Goal: Task Accomplishment & Management: Manage account settings

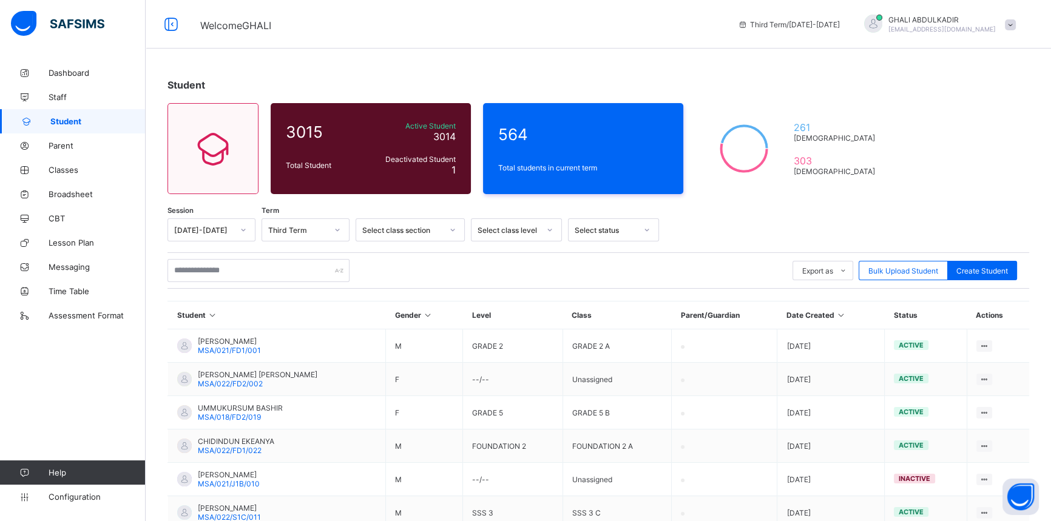
click at [543, 231] on div at bounding box center [550, 229] width 21 height 19
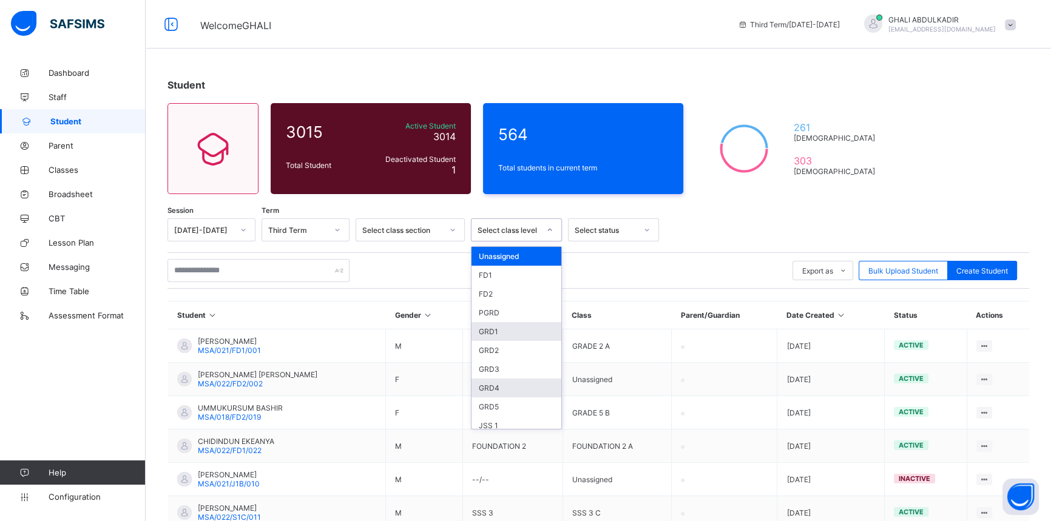
scroll to position [165, 0]
click at [527, 262] on div "JSS 1" at bounding box center [517, 260] width 90 height 19
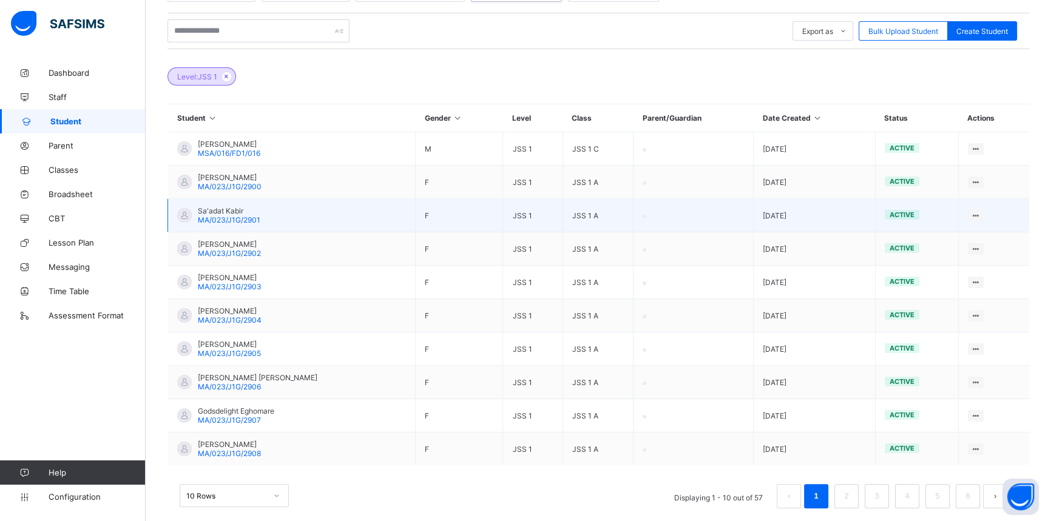
scroll to position [251, 0]
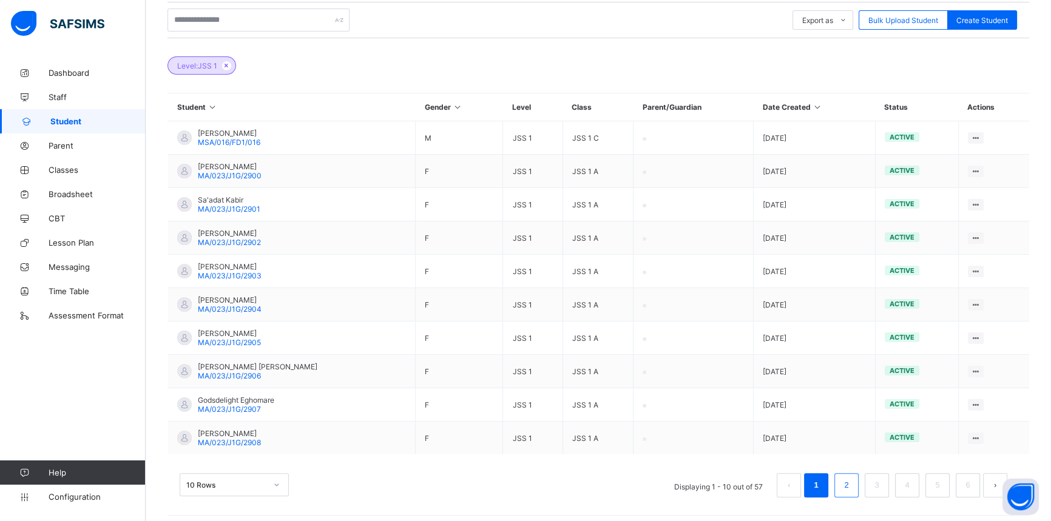
click at [859, 473] on li "2" at bounding box center [847, 485] width 24 height 24
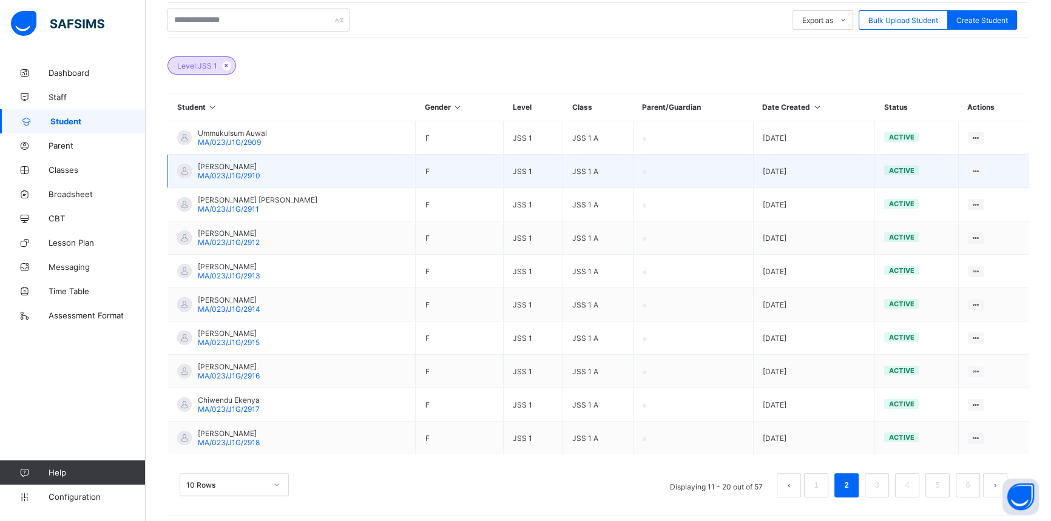
click at [320, 168] on td "[PERSON_NAME] MA/023/J1G/2910" at bounding box center [292, 171] width 248 height 33
click at [926, 194] on div "View Profile" at bounding box center [942, 195] width 72 height 12
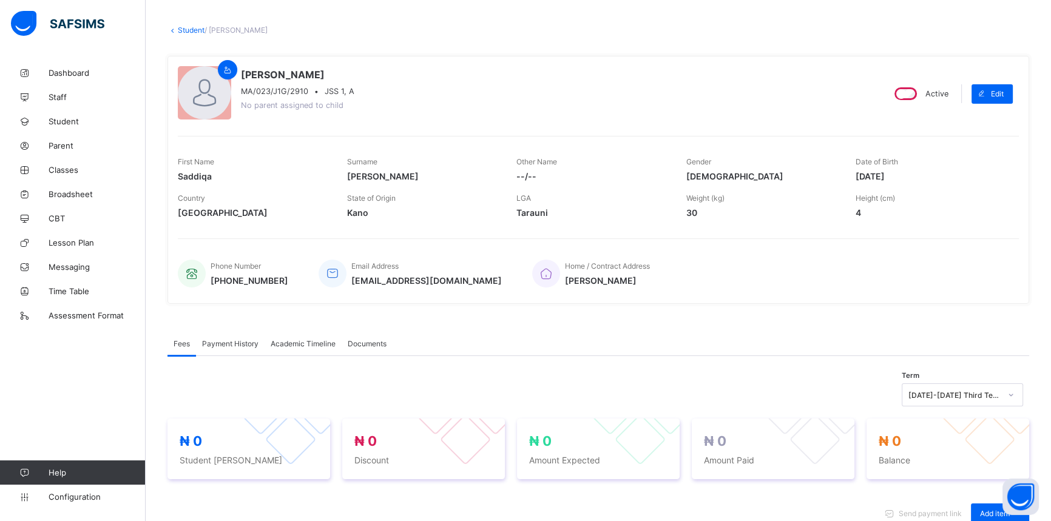
scroll to position [30, 0]
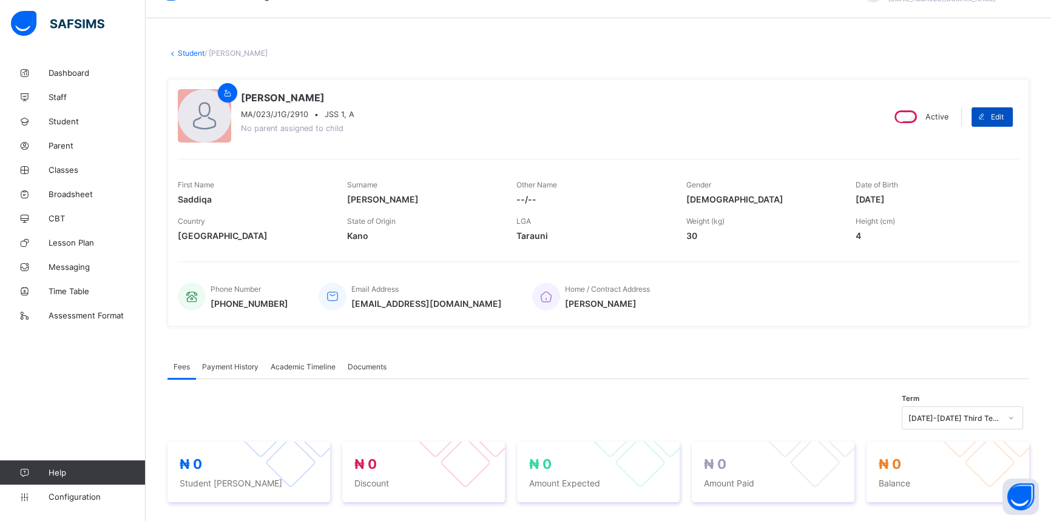
click at [1004, 114] on span "Edit" at bounding box center [997, 116] width 13 height 9
select select "**"
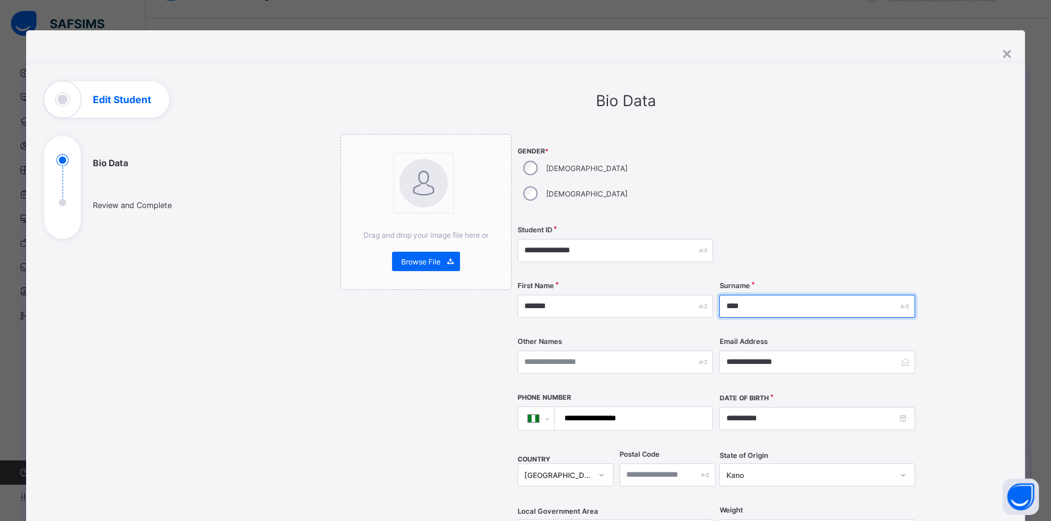
drag, startPoint x: 756, startPoint y: 282, endPoint x: 705, endPoint y: 283, distance: 50.4
click at [705, 283] on div "**********" at bounding box center [717, 373] width 399 height 478
type input "*****"
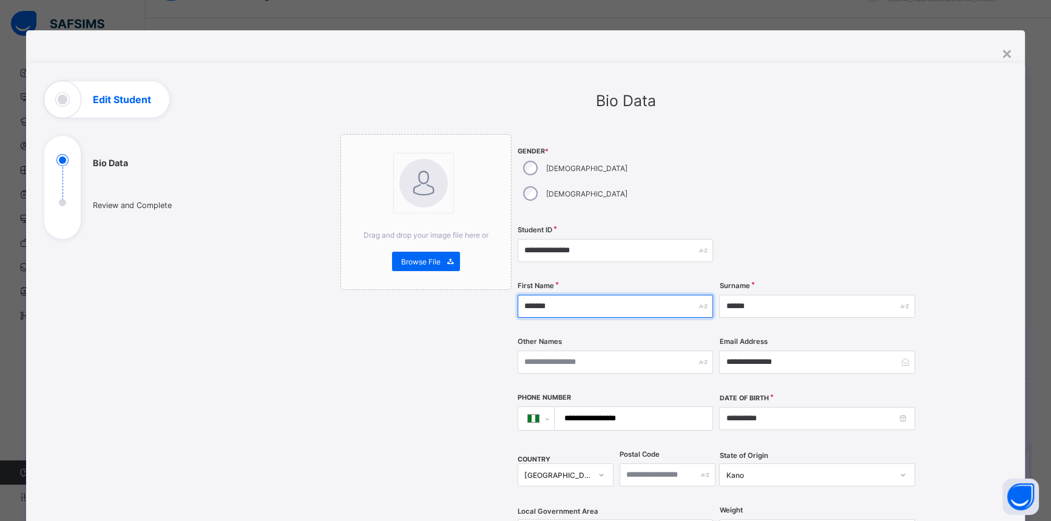
drag, startPoint x: 571, startPoint y: 285, endPoint x: 515, endPoint y: 280, distance: 55.4
click at [518, 295] on input "*******" at bounding box center [615, 306] width 195 height 23
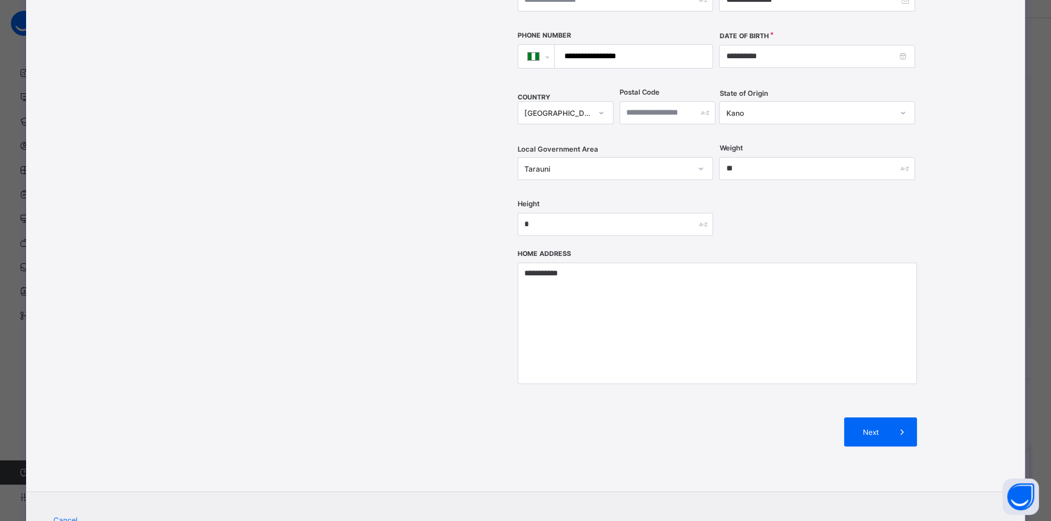
scroll to position [395, 0]
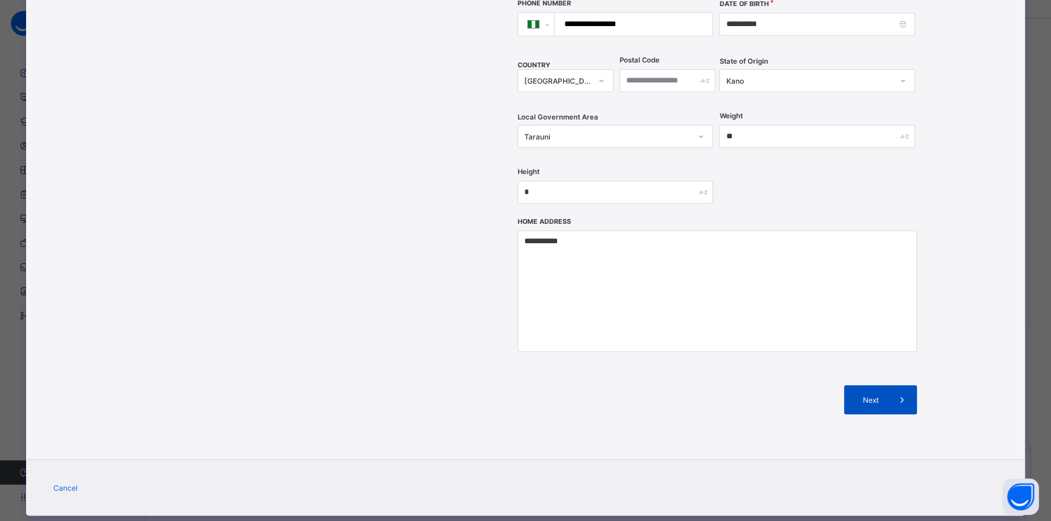
type input "*****"
click at [873, 396] on span "Next" at bounding box center [870, 400] width 35 height 9
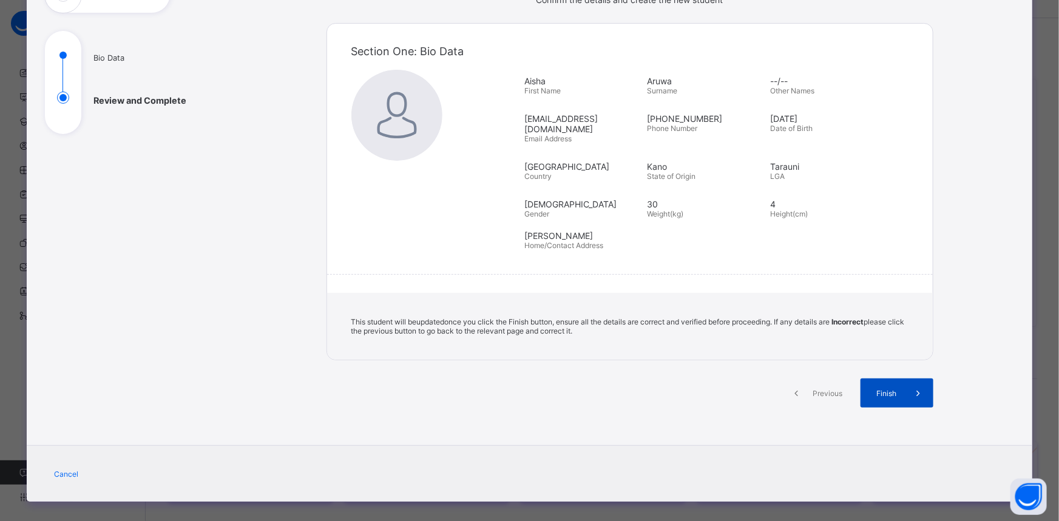
click at [876, 389] on span "Finish" at bounding box center [887, 393] width 35 height 9
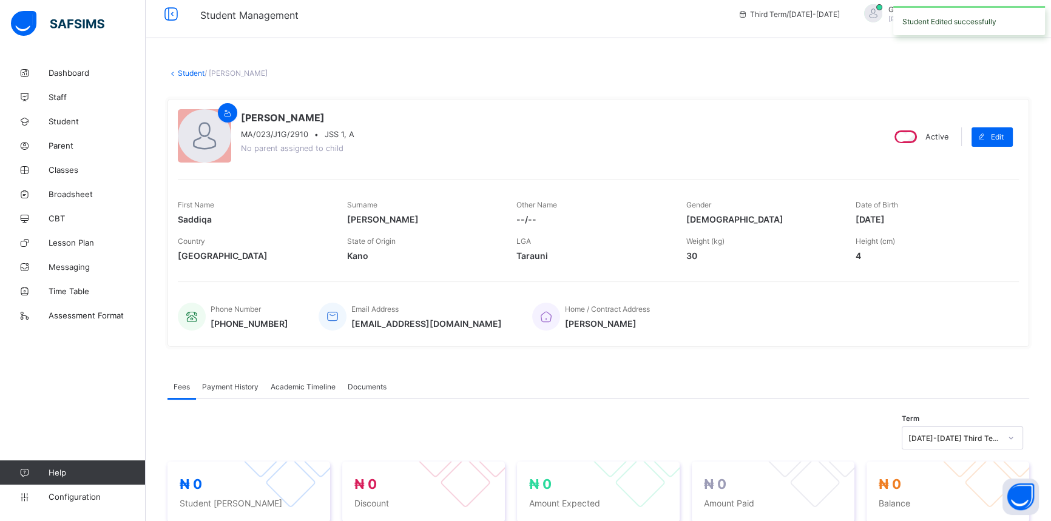
scroll to position [0, 0]
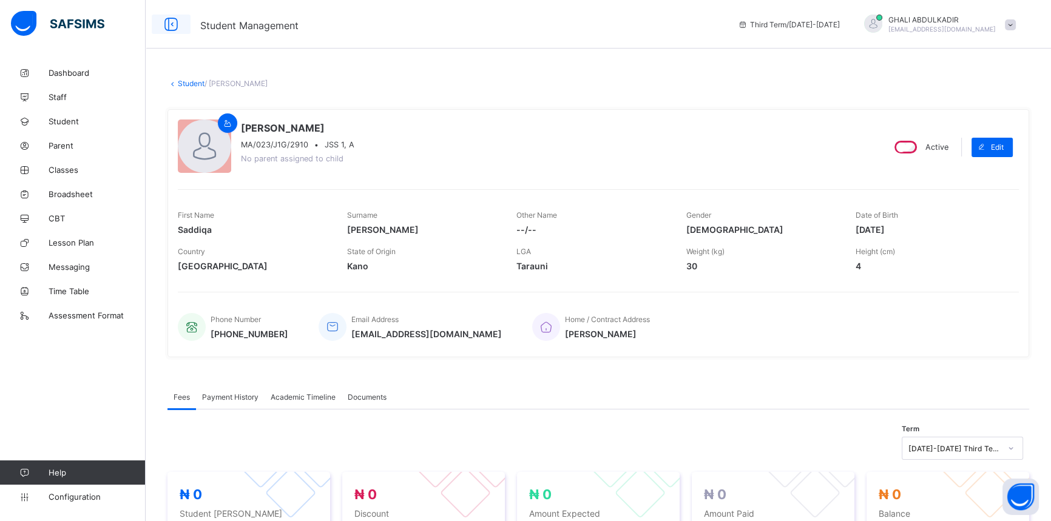
click at [169, 24] on icon at bounding box center [171, 25] width 21 height 18
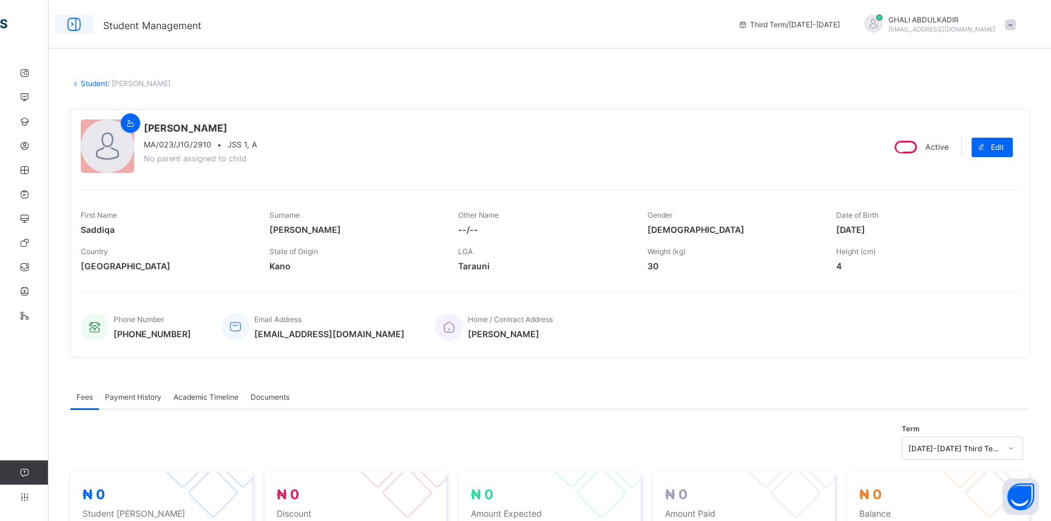
click at [79, 27] on icon at bounding box center [74, 25] width 21 height 18
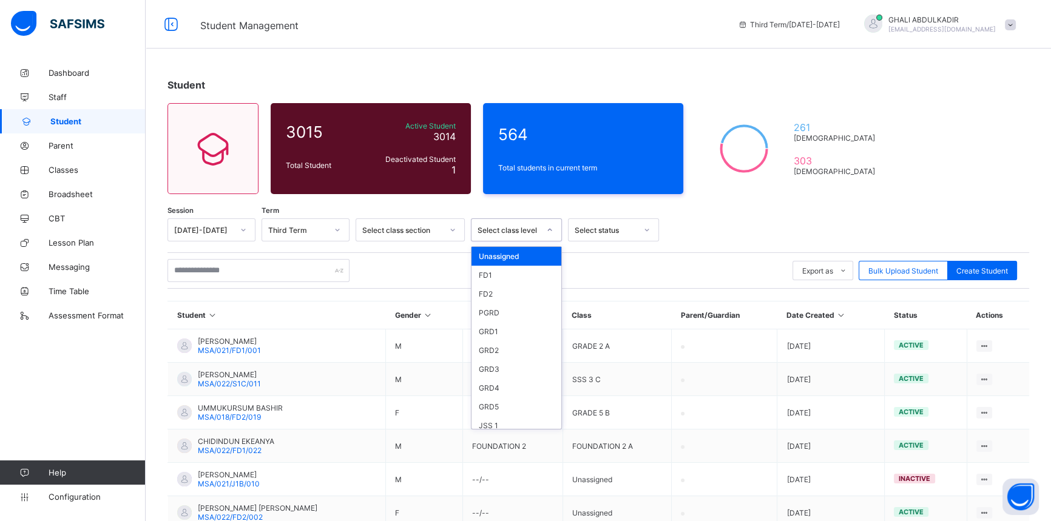
click at [538, 228] on div "Select class level" at bounding box center [509, 230] width 62 height 9
click at [507, 427] on div "JSS 1" at bounding box center [517, 425] width 90 height 19
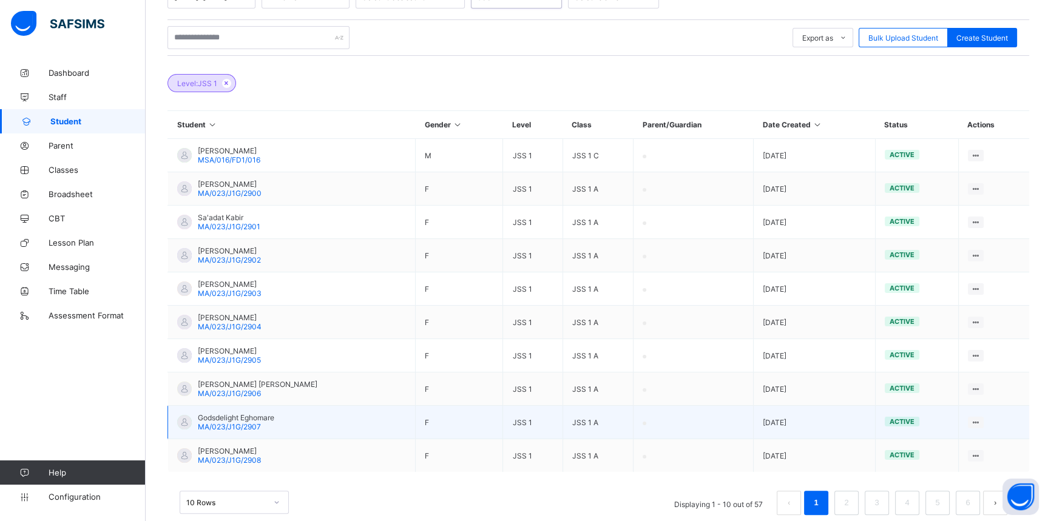
scroll to position [251, 0]
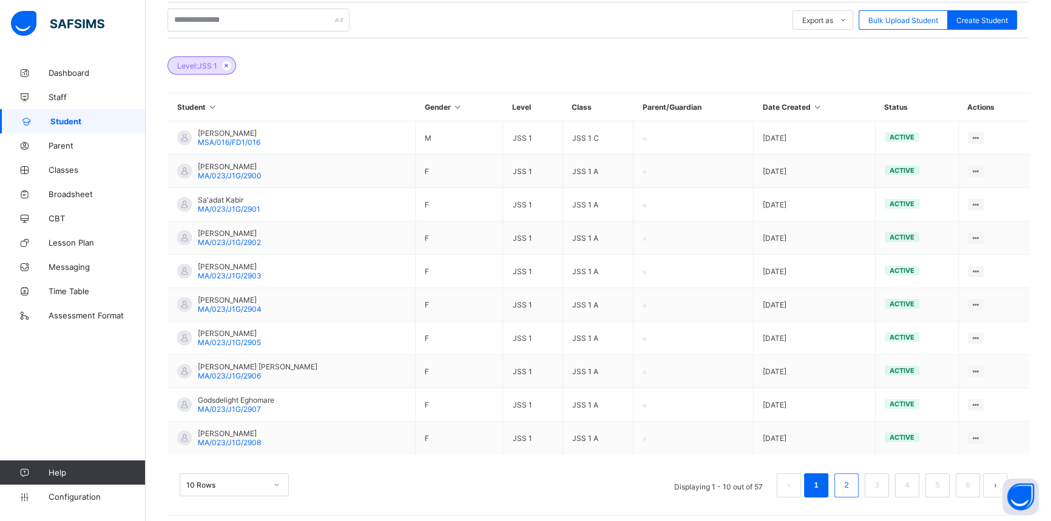
click at [852, 483] on link "2" at bounding box center [847, 486] width 12 height 16
